Goal: Task Accomplishment & Management: Complete application form

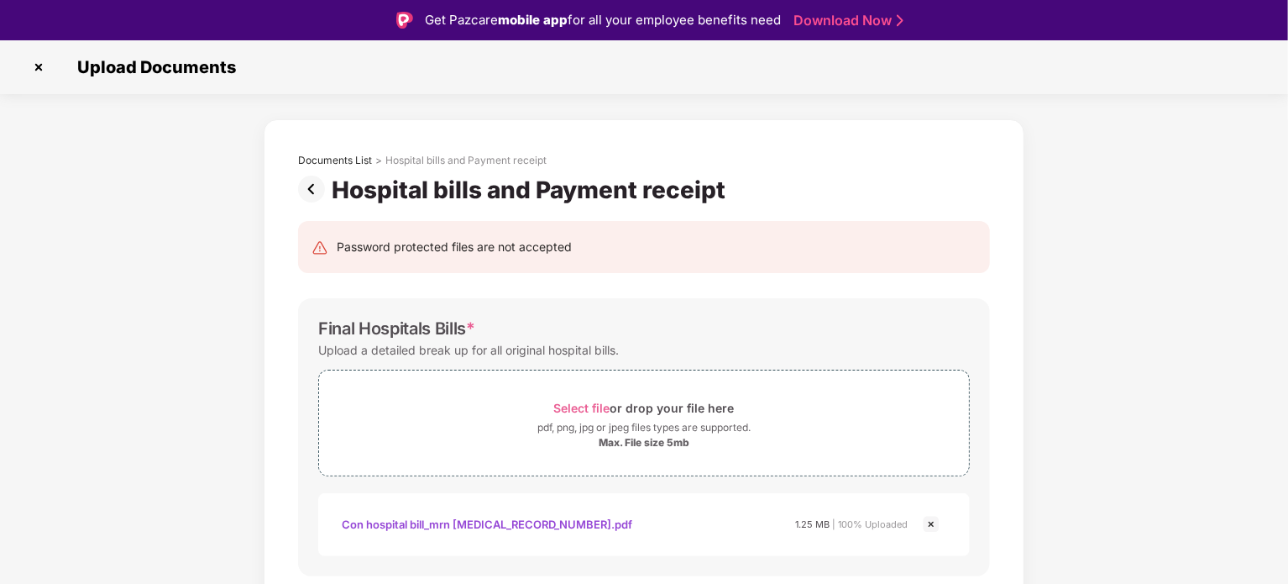
scroll to position [595, 0]
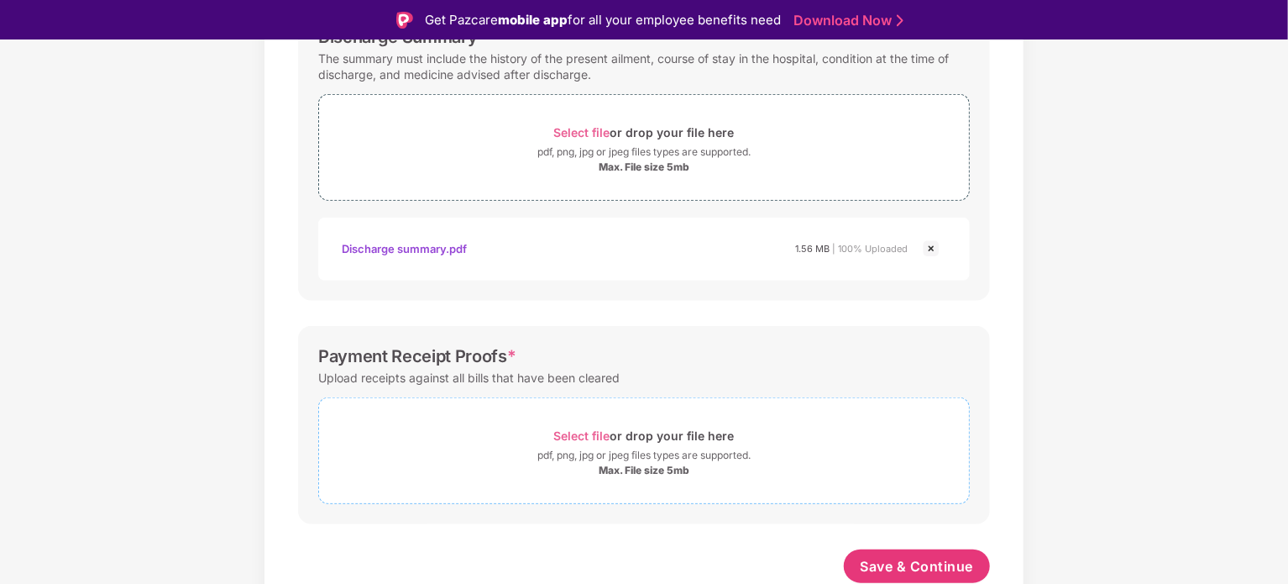
click at [627, 427] on div "Select file or drop your file here" at bounding box center [644, 435] width 181 height 23
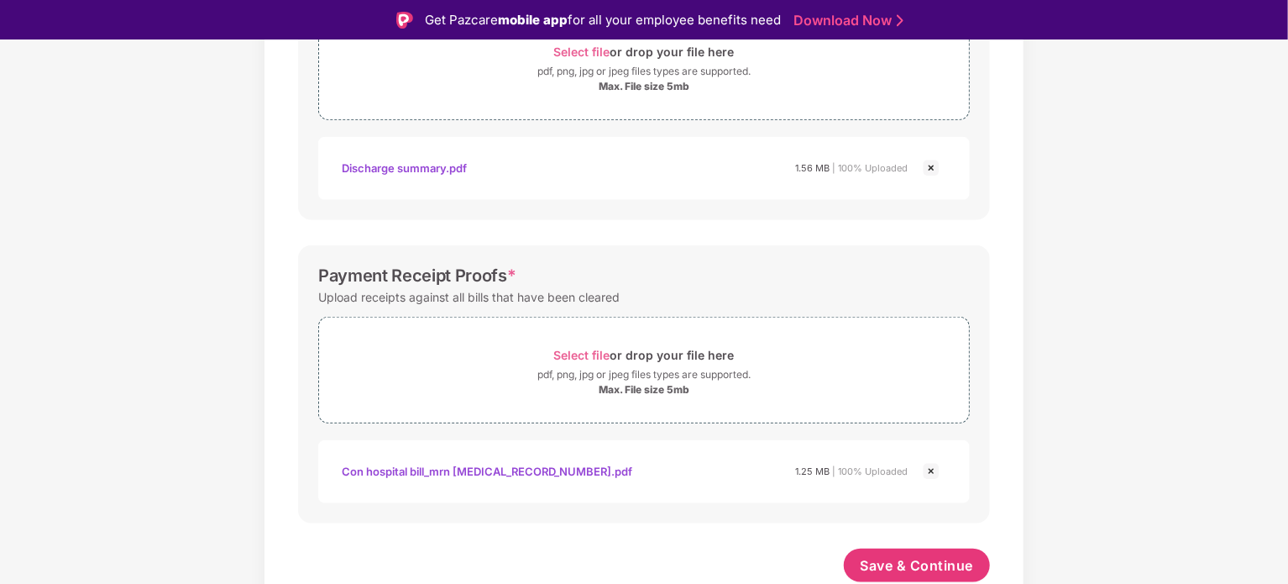
scroll to position [674, 0]
click at [885, 564] on span "Save & Continue" at bounding box center [917, 566] width 113 height 18
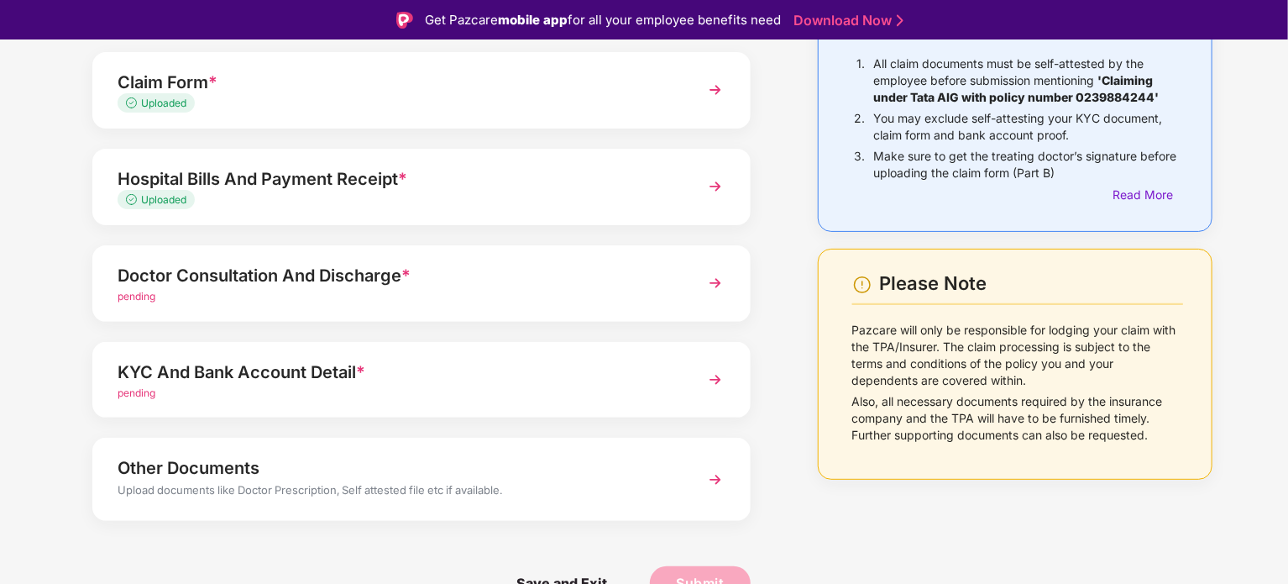
scroll to position [40, 0]
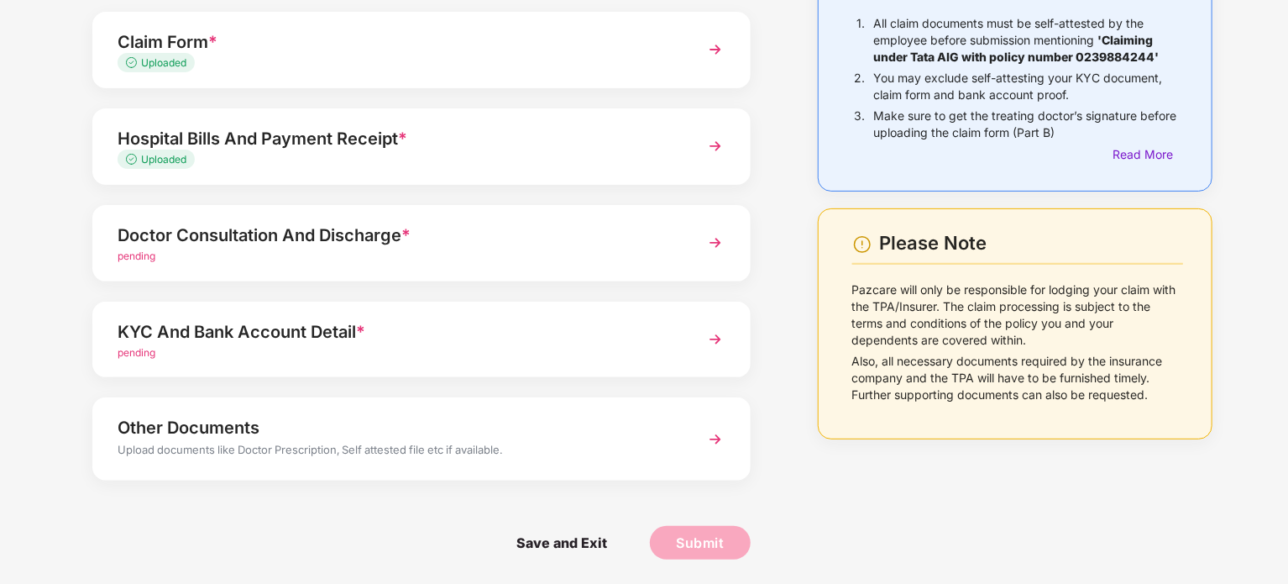
click at [464, 244] on div "Doctor Consultation And Discharge *" at bounding box center [396, 235] width 557 height 27
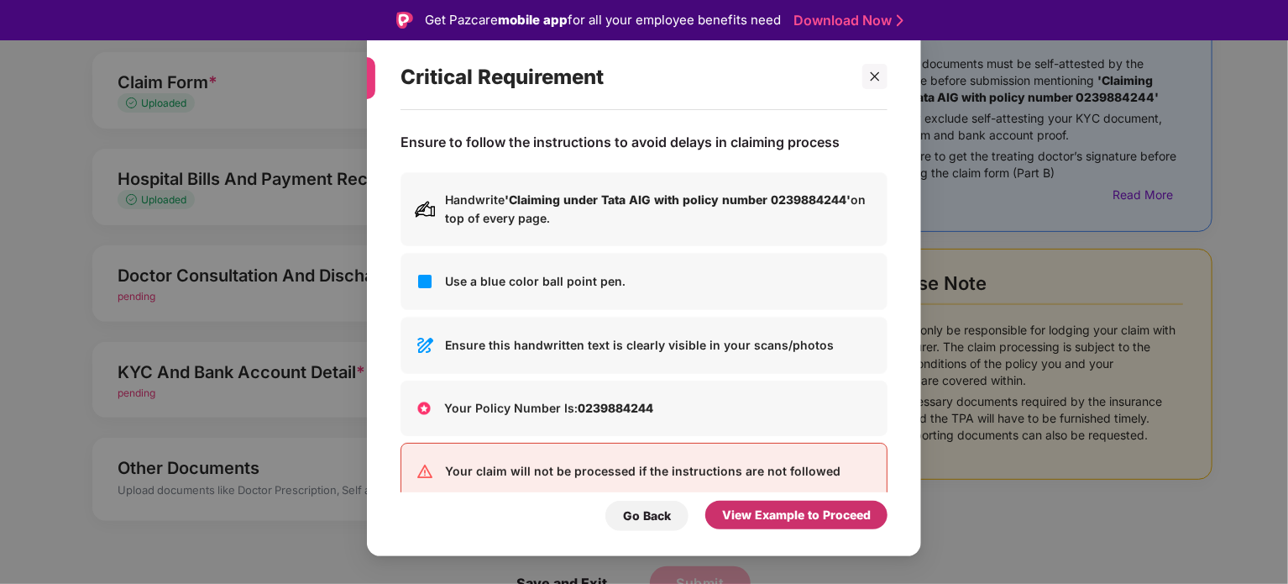
click at [748, 517] on div "View Example to Proceed" at bounding box center [796, 515] width 149 height 18
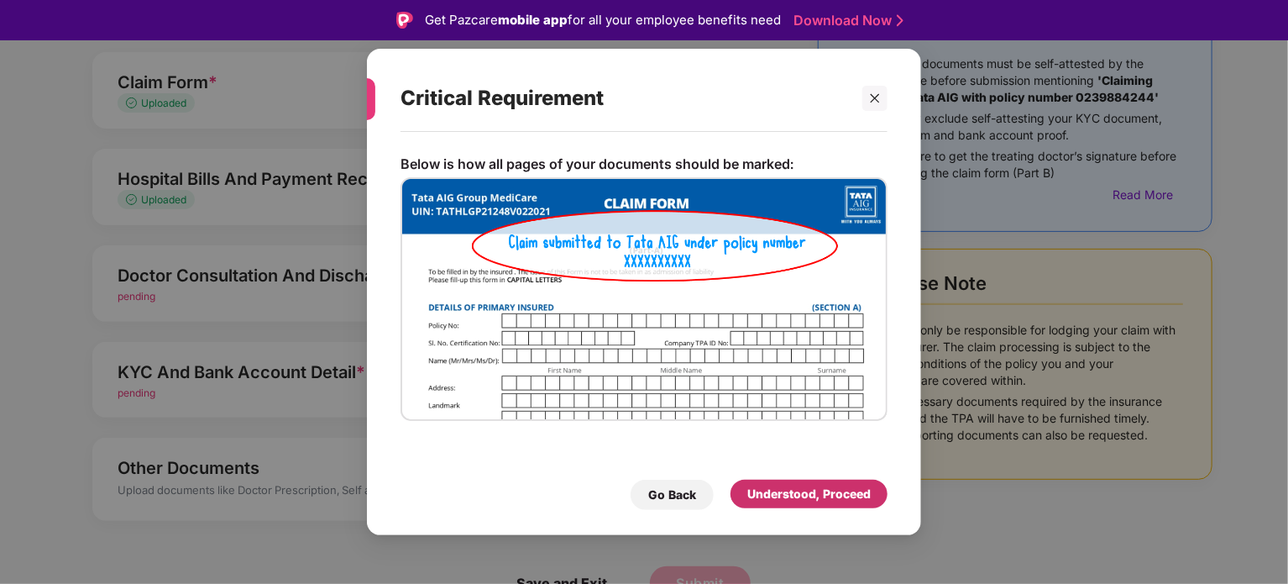
click at [793, 494] on div "Understood, Proceed" at bounding box center [808, 494] width 123 height 18
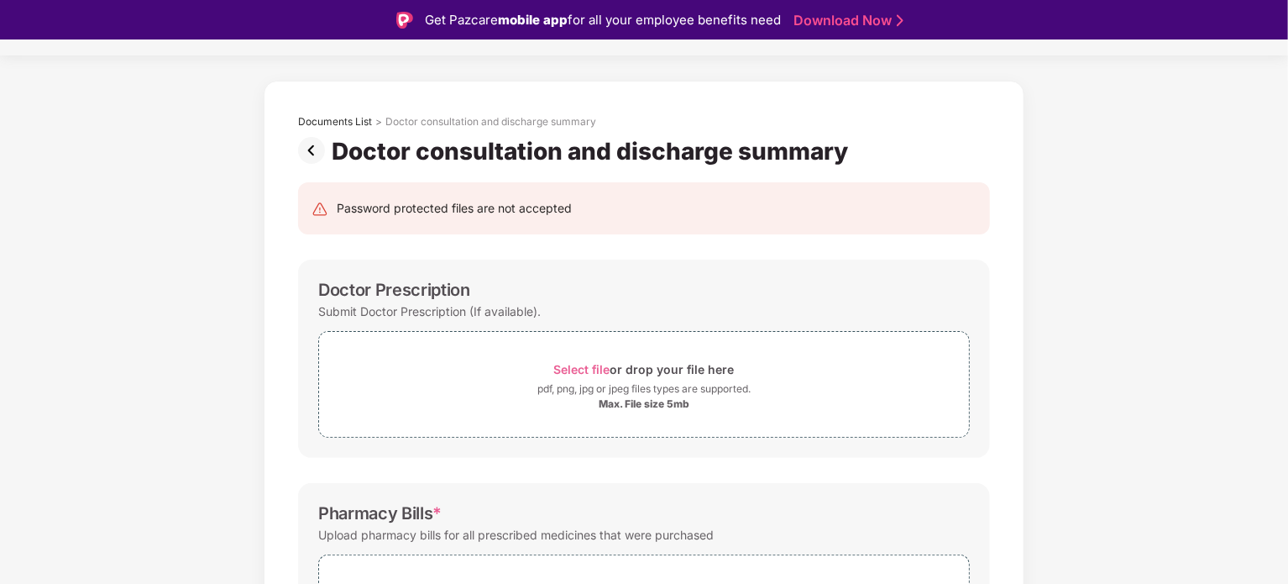
scroll to position [37, 0]
click at [561, 364] on span "Select file" at bounding box center [582, 371] width 56 height 14
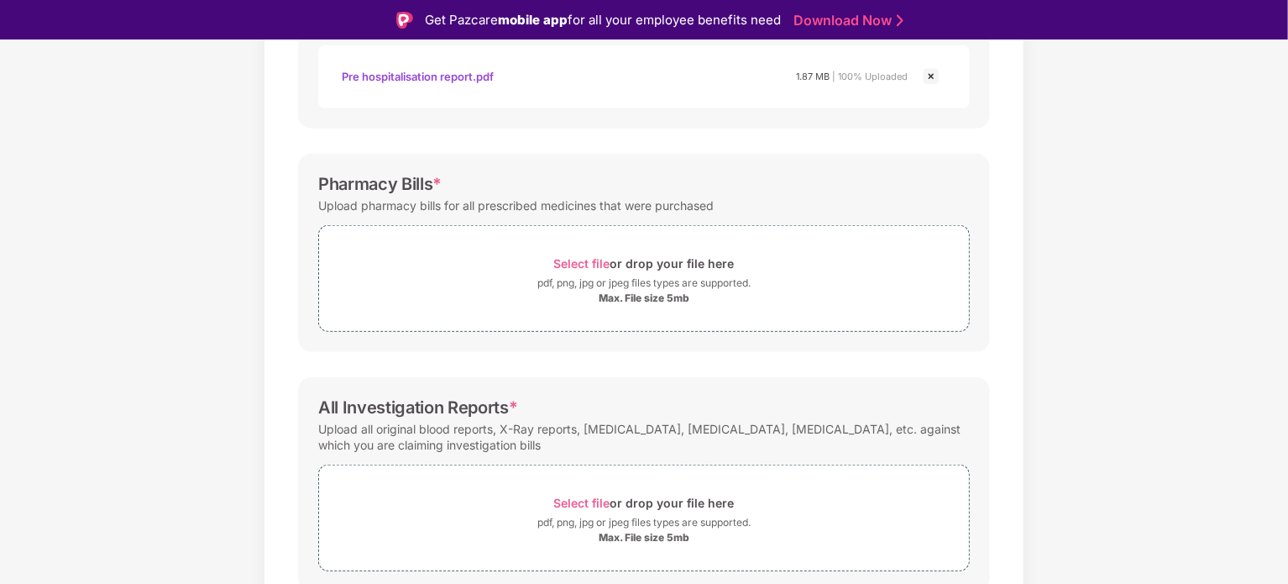
scroll to position [609, 0]
click at [632, 278] on div "pdf, png, jpg or jpeg files types are supported." at bounding box center [643, 281] width 213 height 17
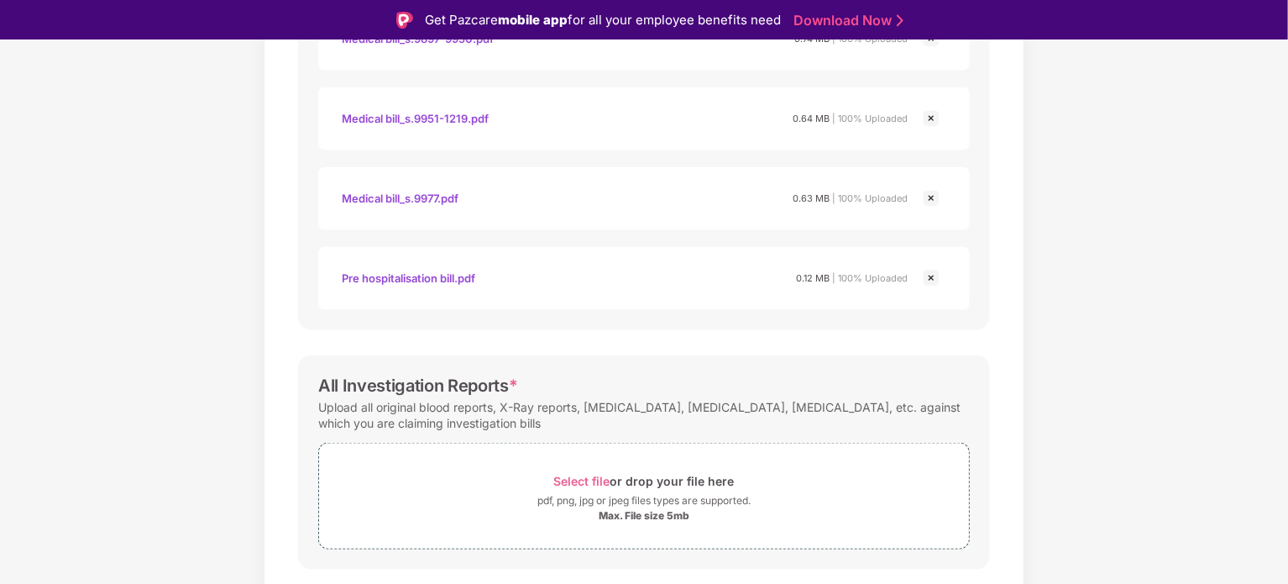
scroll to position [1073, 0]
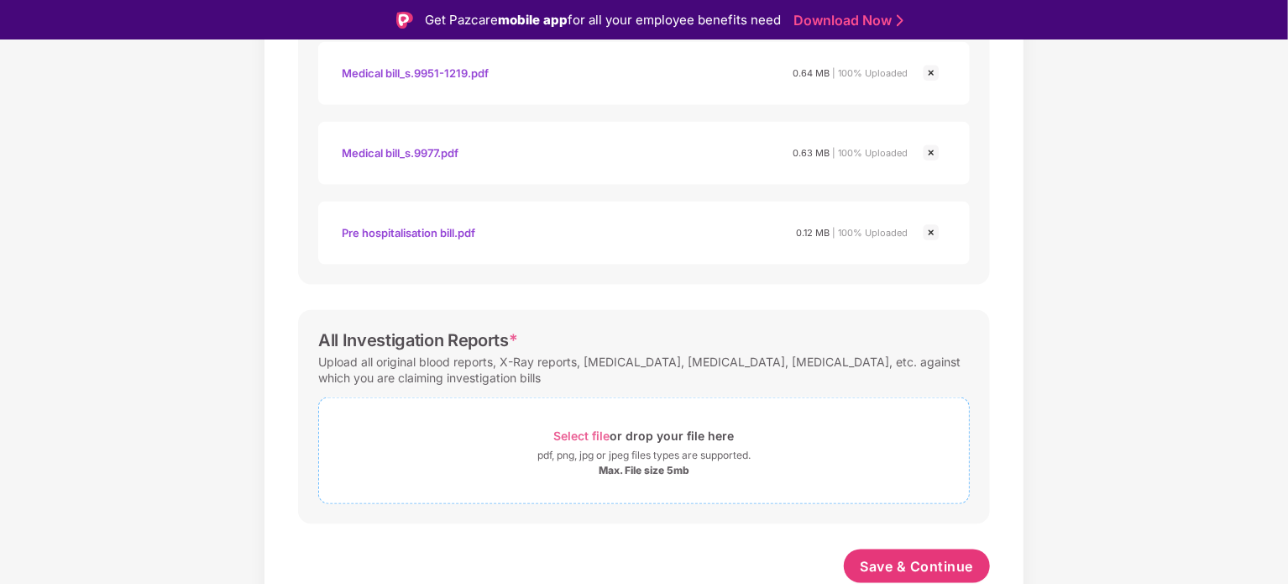
click at [620, 454] on div "pdf, png, jpg or jpeg files types are supported." at bounding box center [643, 455] width 213 height 17
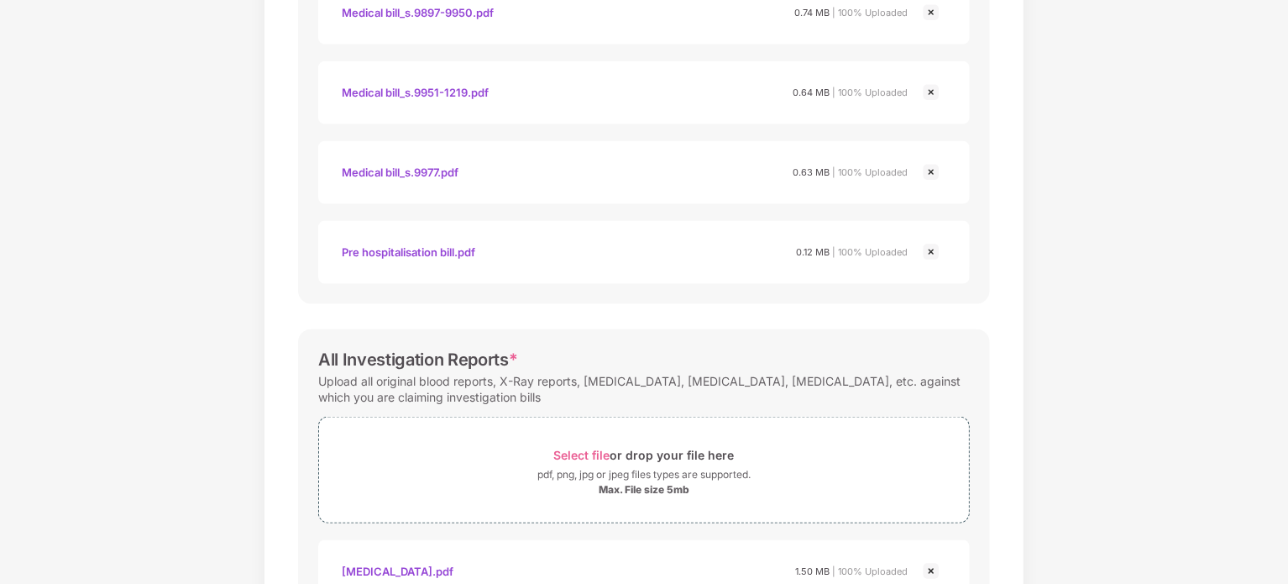
scroll to position [1392, 0]
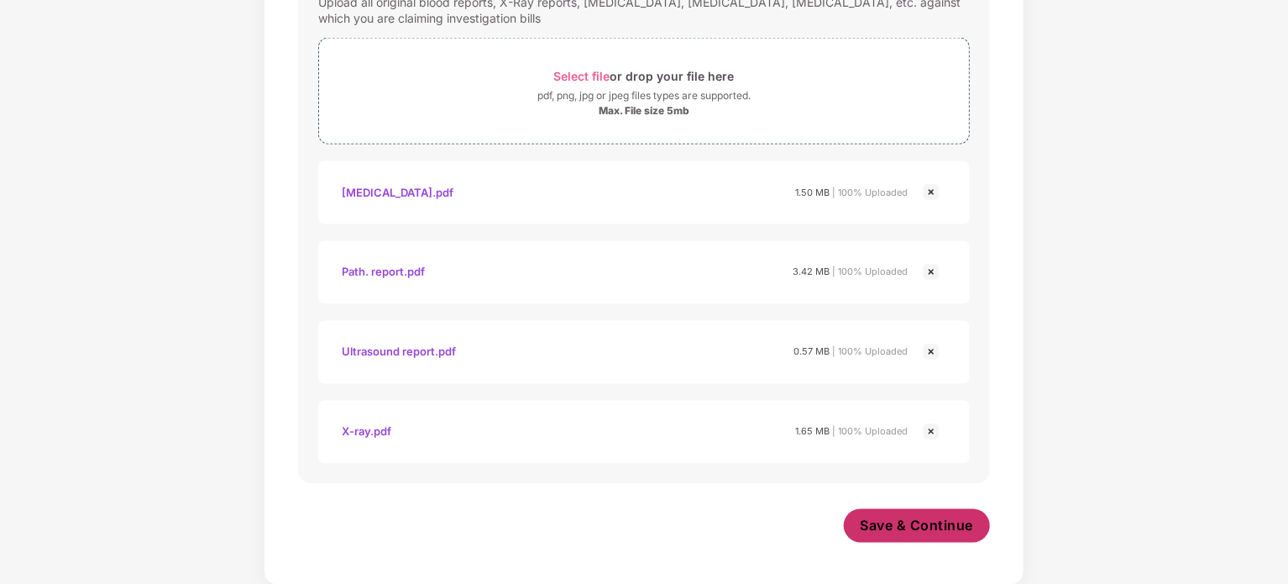
click at [904, 528] on span "Save & Continue" at bounding box center [917, 525] width 113 height 18
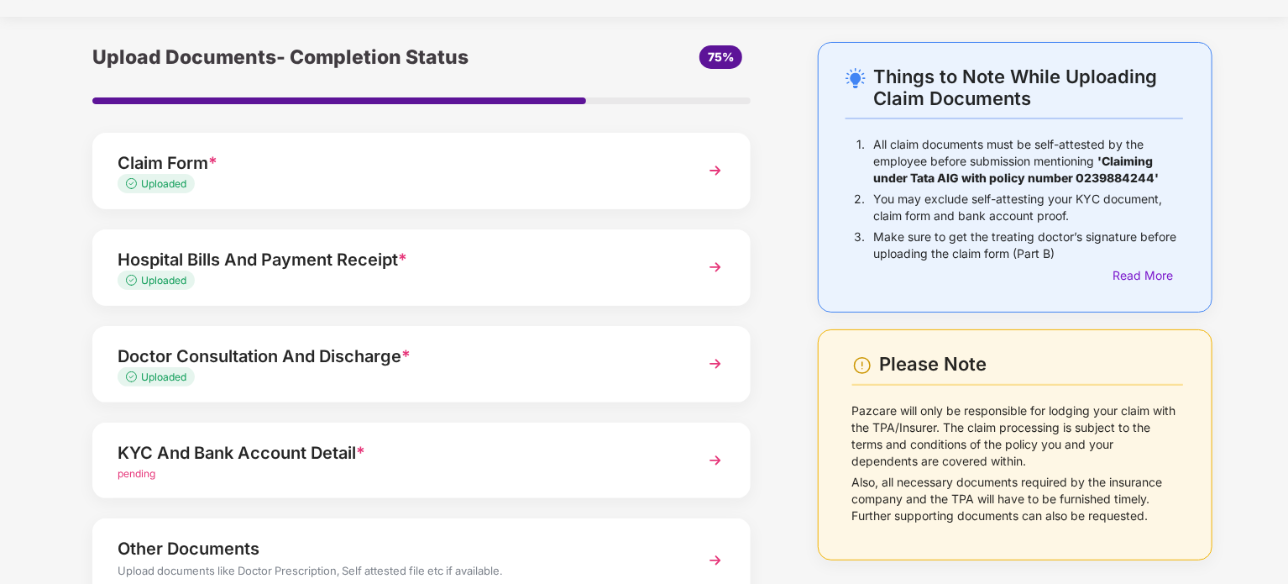
scroll to position [158, 0]
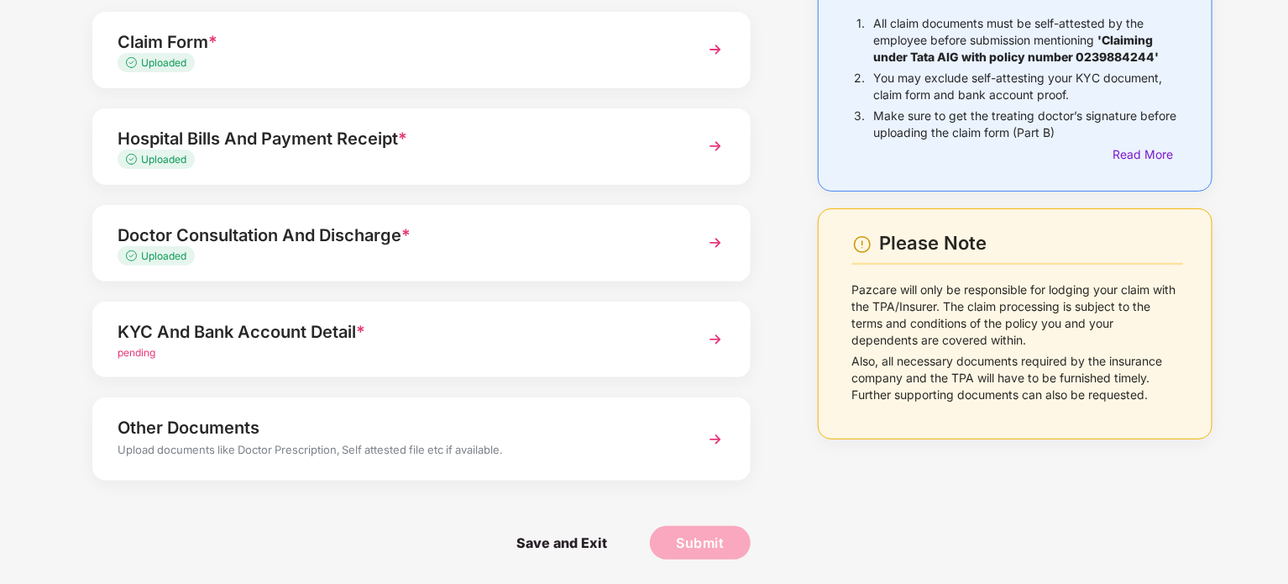
click at [348, 335] on div "KYC And Bank Account Detail *" at bounding box center [396, 331] width 557 height 27
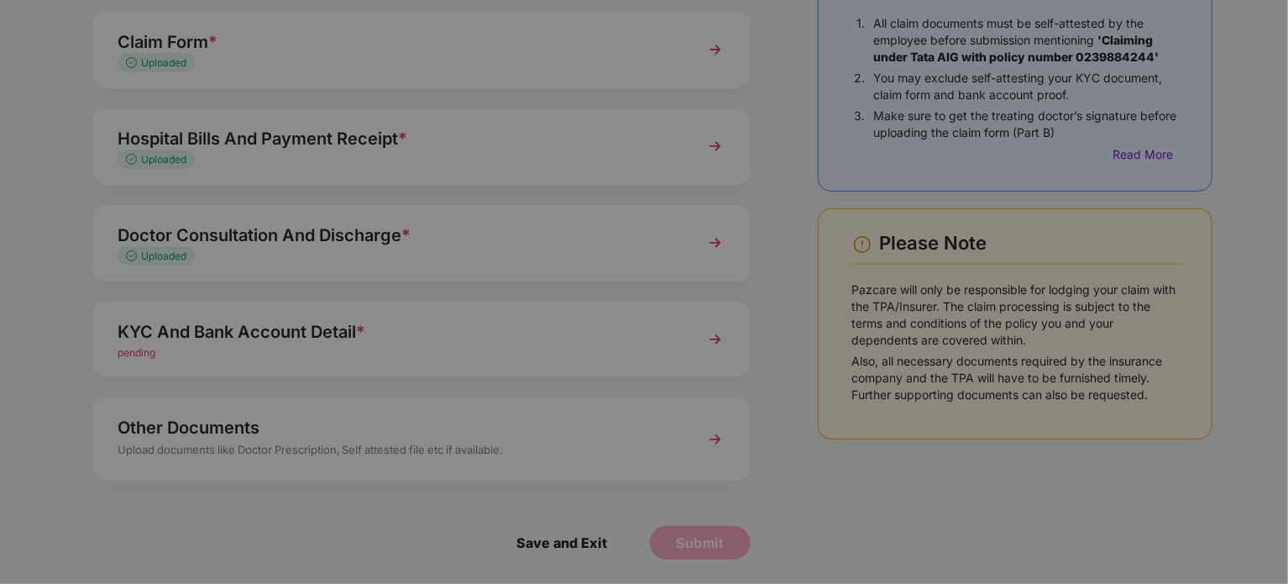
scroll to position [0, 0]
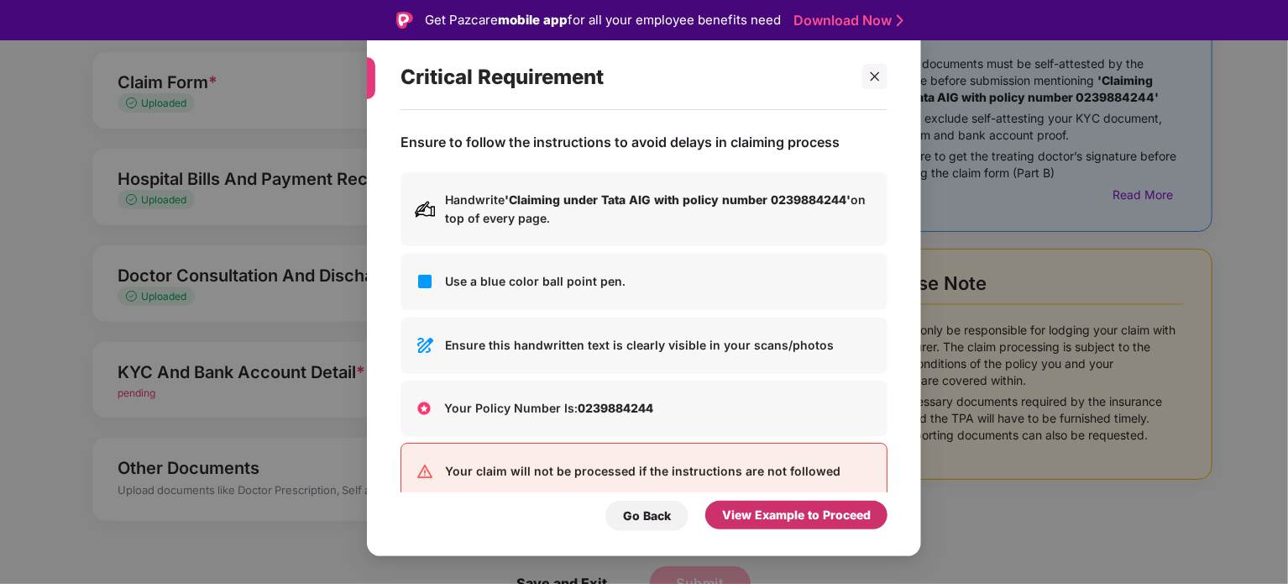
click at [752, 527] on div "View Example to Proceed" at bounding box center [796, 515] width 182 height 29
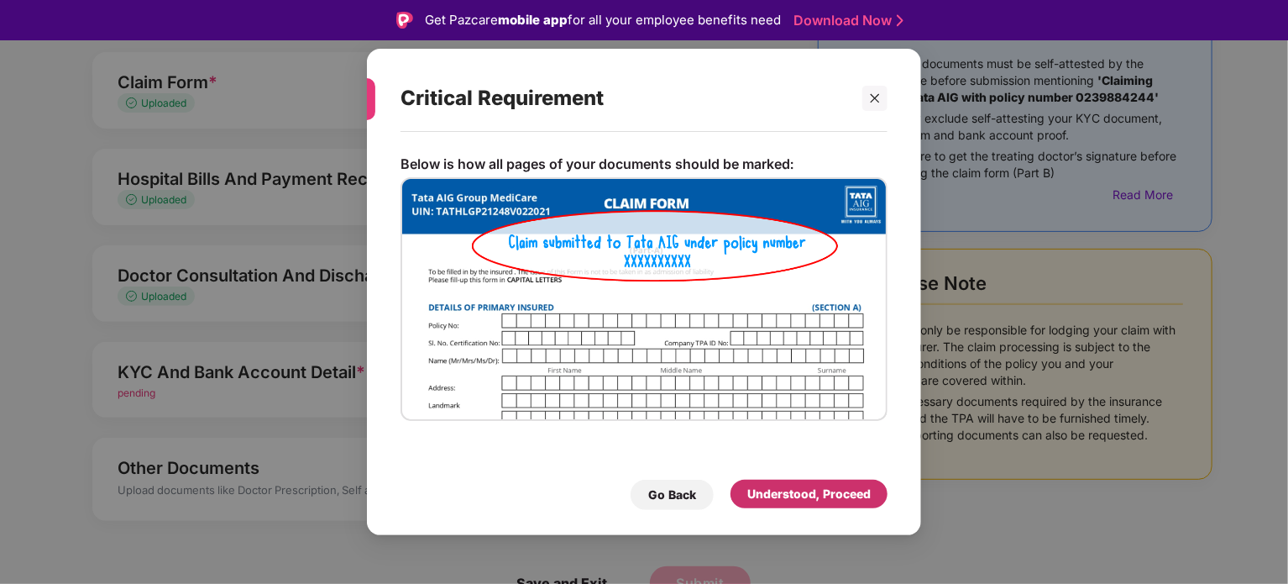
click at [796, 503] on div "Understood, Proceed" at bounding box center [808, 494] width 123 height 18
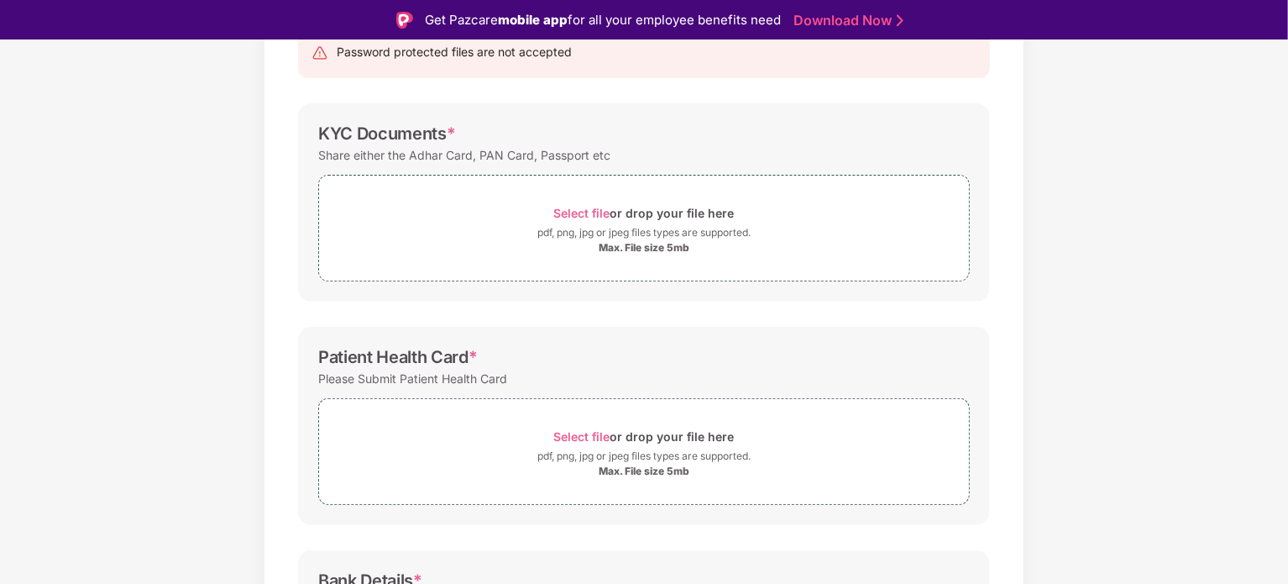
scroll to position [202, 0]
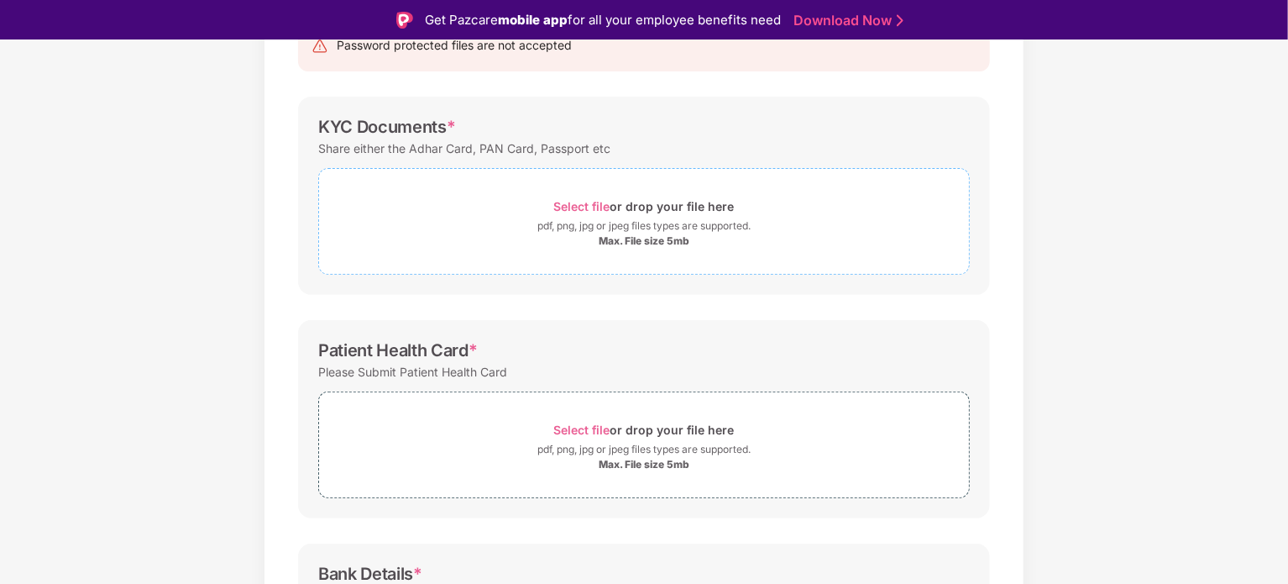
click at [595, 219] on div "pdf, png, jpg or jpeg files types are supported." at bounding box center [643, 226] width 213 height 17
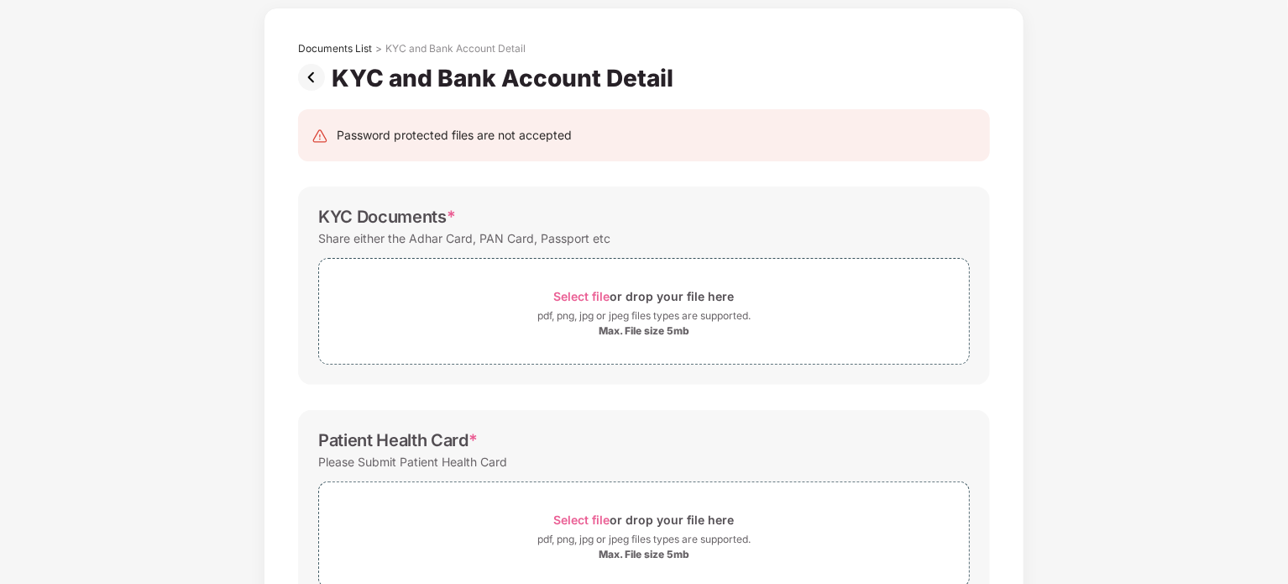
scroll to position [105, 0]
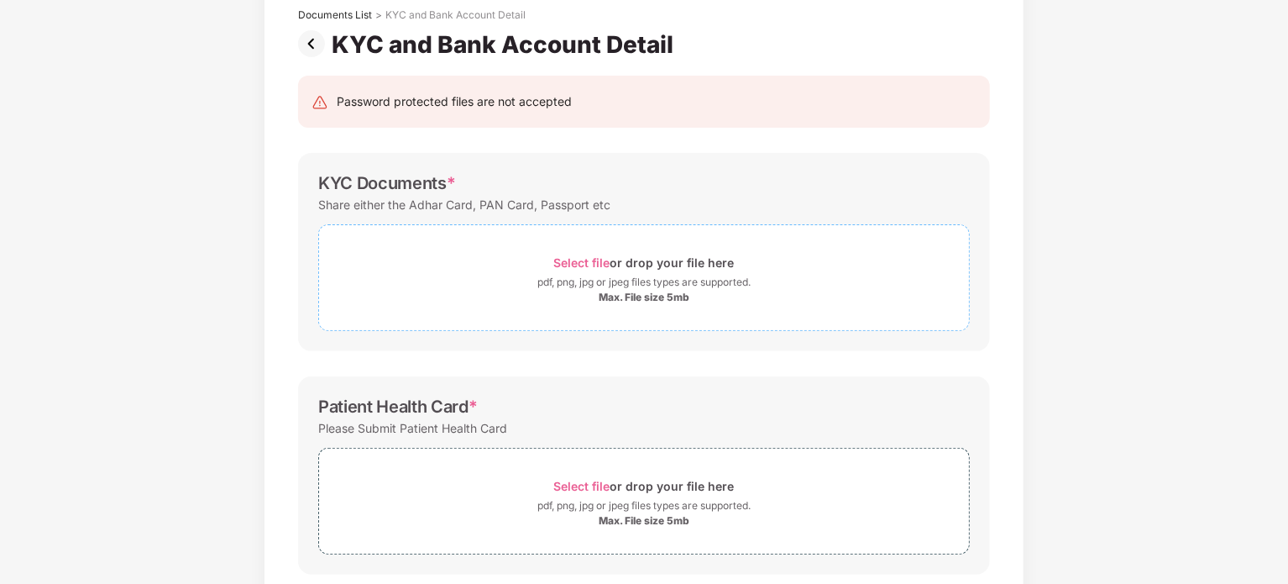
click at [586, 265] on span "Select file" at bounding box center [582, 262] width 56 height 14
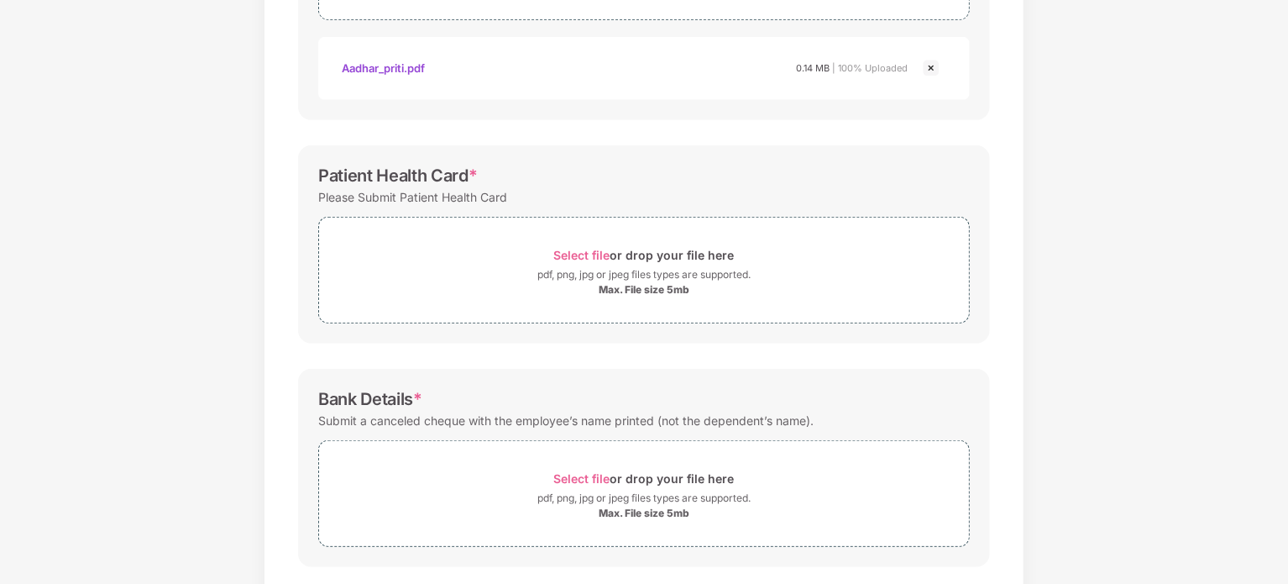
scroll to position [499, 0]
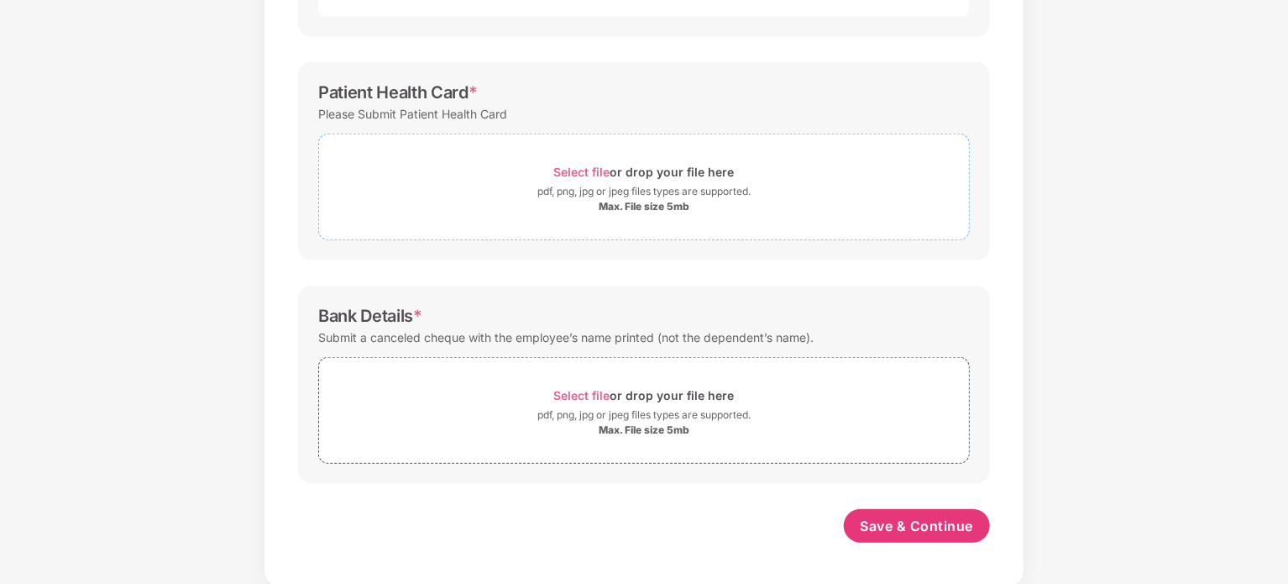
click at [621, 175] on div "Select file or drop your file here" at bounding box center [644, 171] width 181 height 23
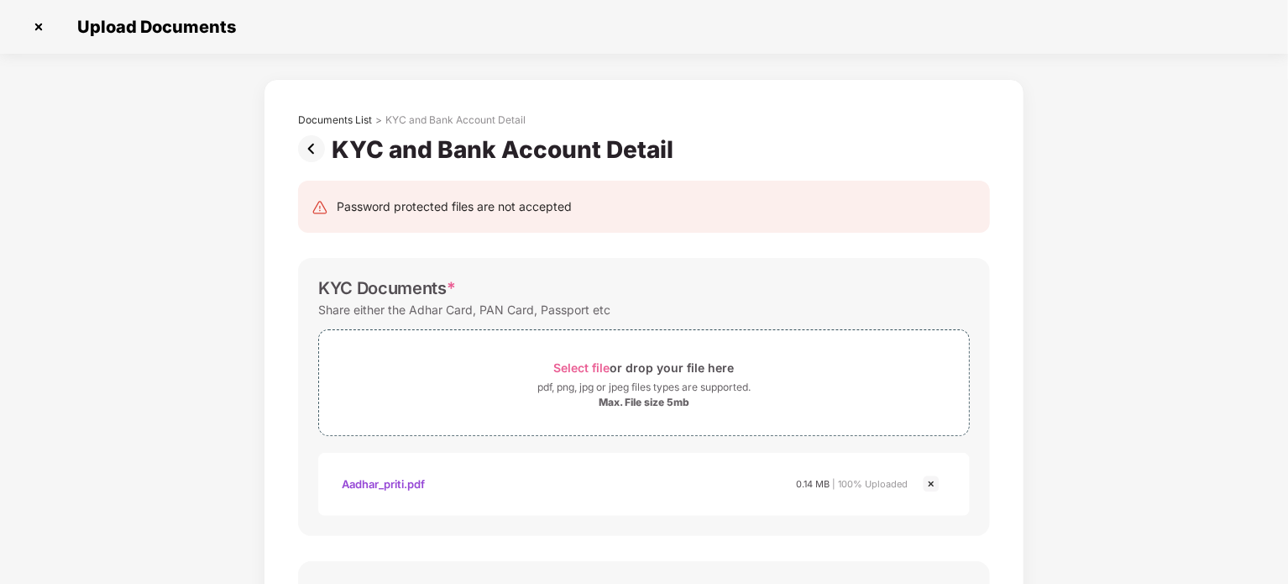
scroll to position [0, 0]
